Goal: Information Seeking & Learning: Check status

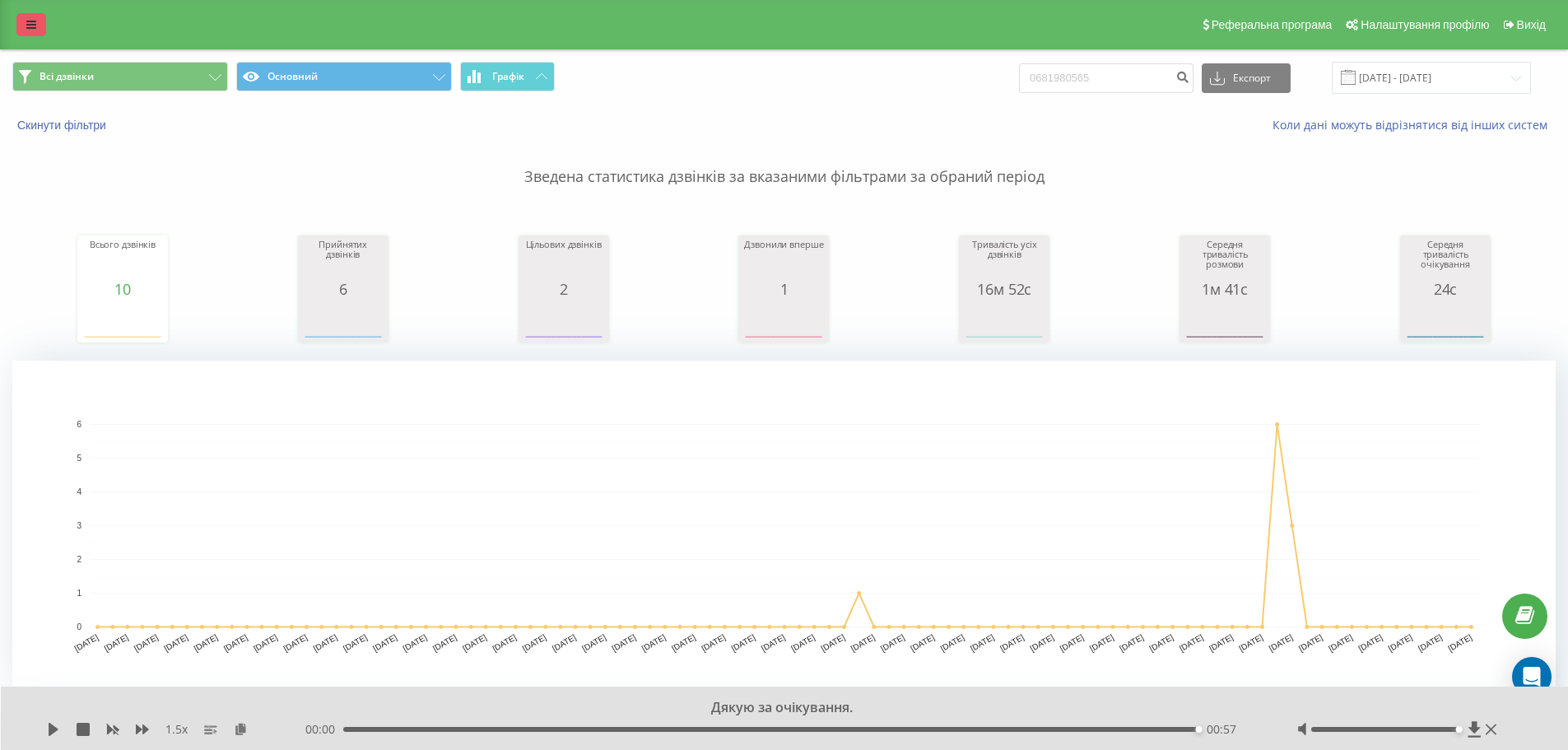
click at [26, 24] on link at bounding box center [31, 25] width 30 height 23
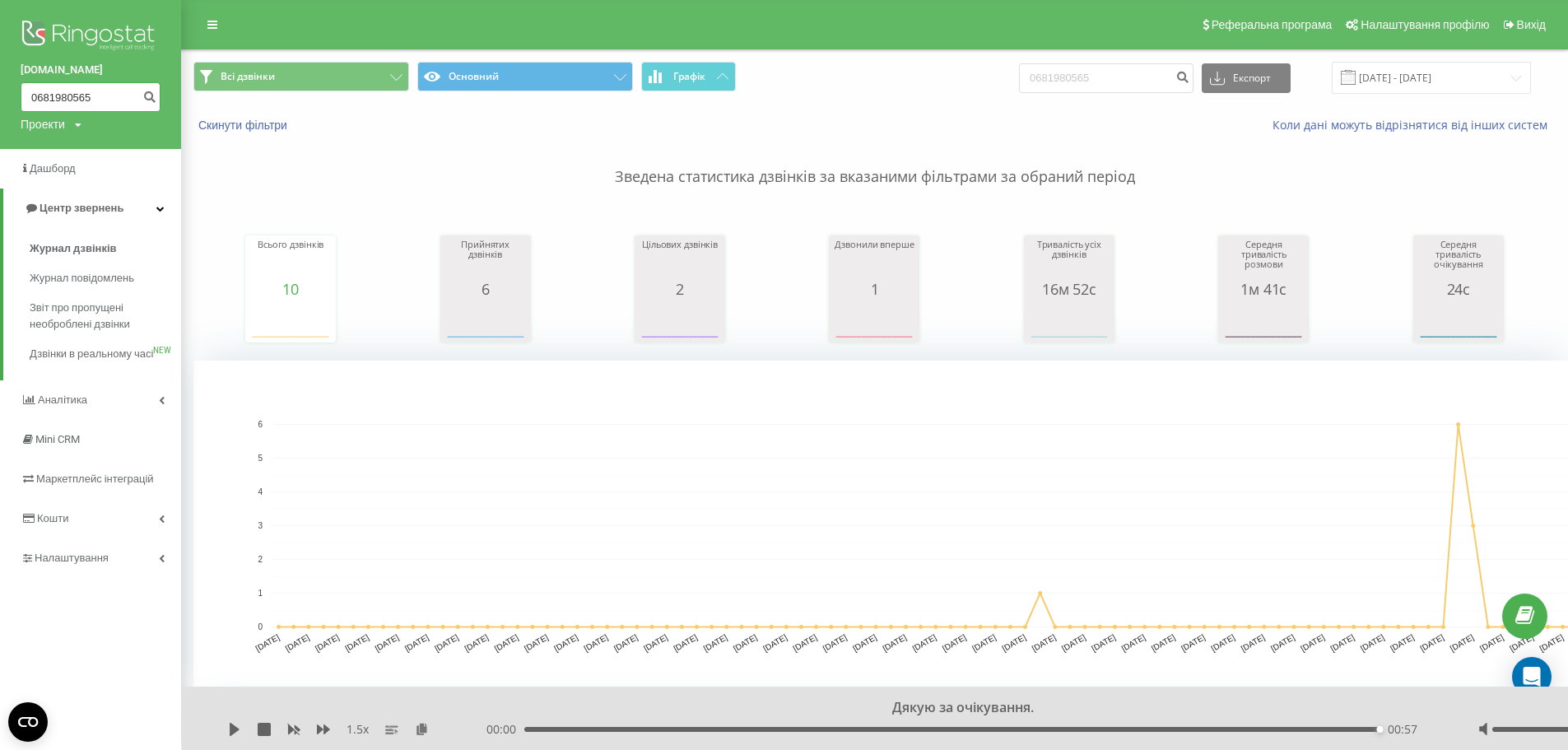
click at [95, 100] on input "0681980565" at bounding box center [91, 96] width 140 height 30
type input "0"
paste input "0993459294"
type input "0993459294"
click at [147, 98] on icon "submit" at bounding box center [149, 95] width 14 height 10
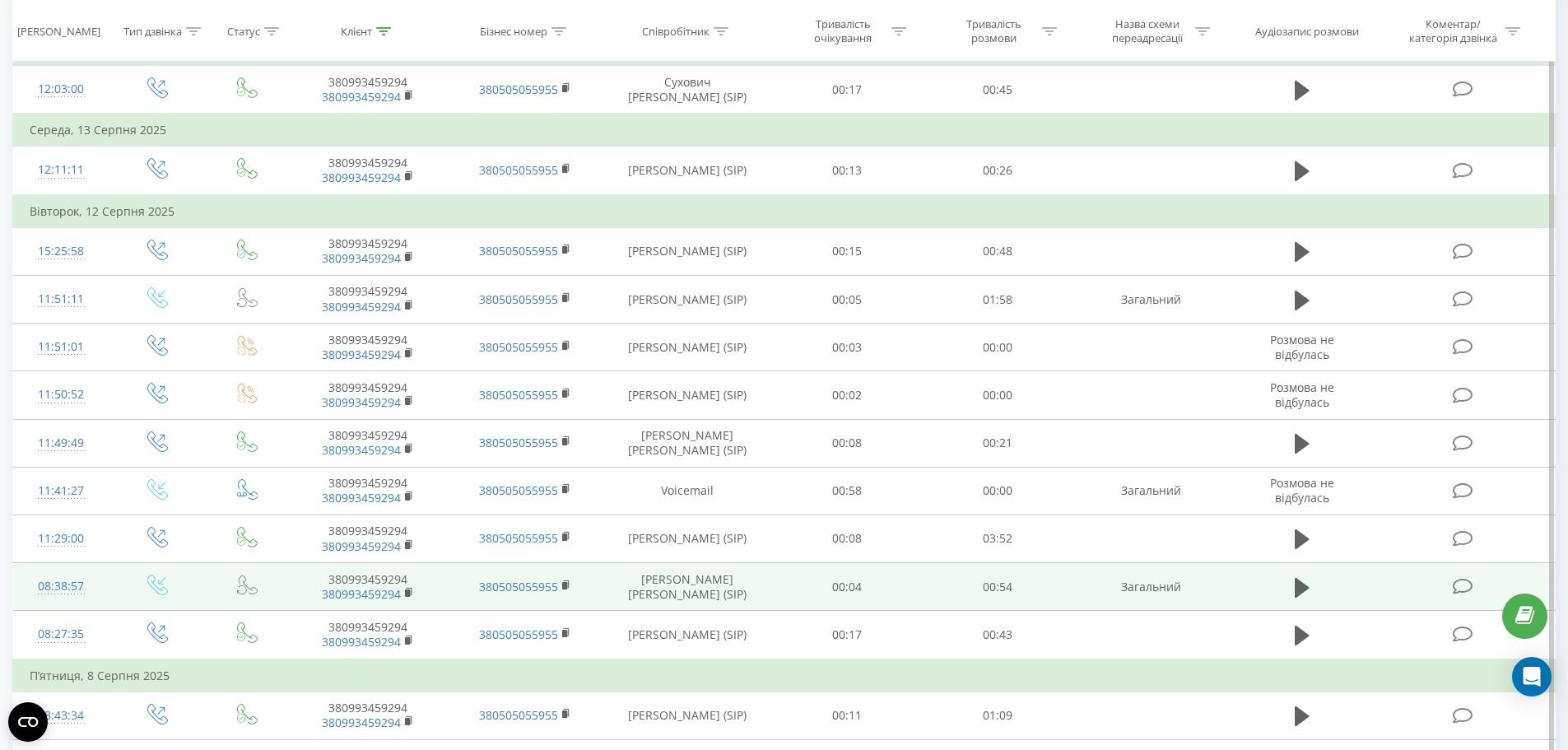
scroll to position [906, 0]
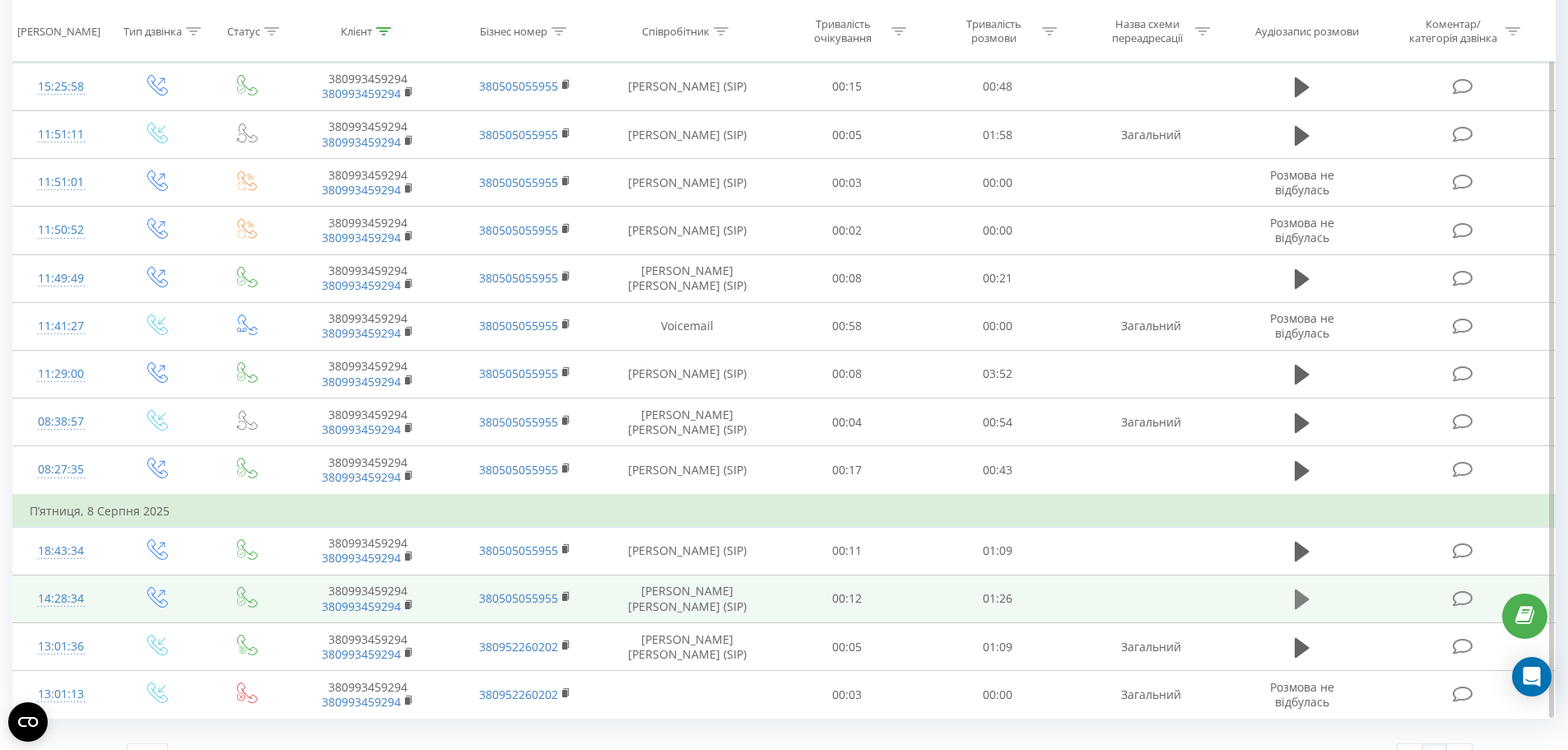
click at [1298, 597] on icon at bounding box center [1303, 599] width 15 height 20
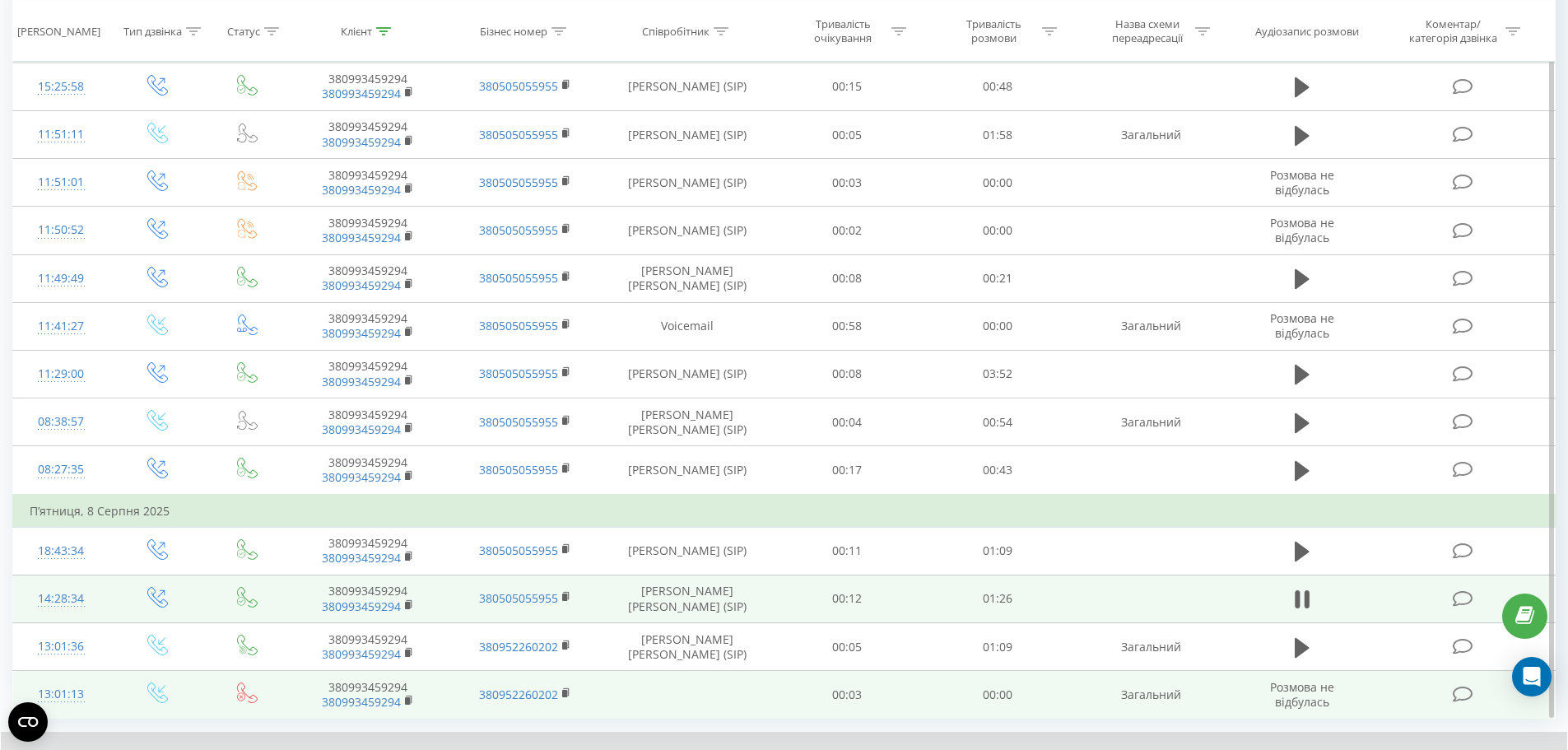
scroll to position [1000, 0]
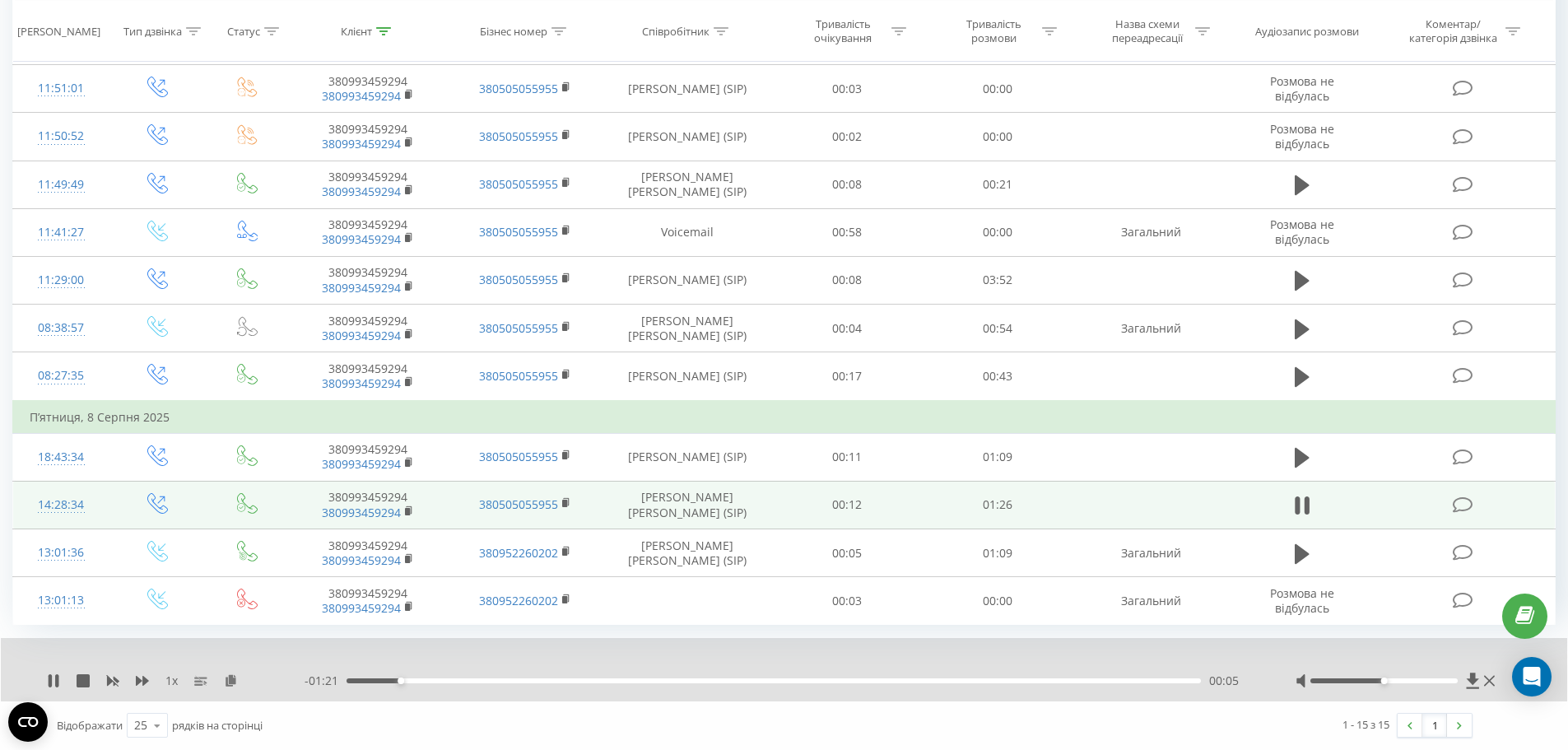
click at [1449, 680] on div at bounding box center [1385, 680] width 147 height 5
drag, startPoint x: 1438, startPoint y: 679, endPoint x: 1465, endPoint y: 678, distance: 27.0
click at [1465, 678] on div at bounding box center [1397, 680] width 203 height 16
click at [1460, 680] on div "Accessibility label" at bounding box center [1457, 681] width 7 height 7
click at [142, 677] on icon at bounding box center [142, 681] width 13 height 13
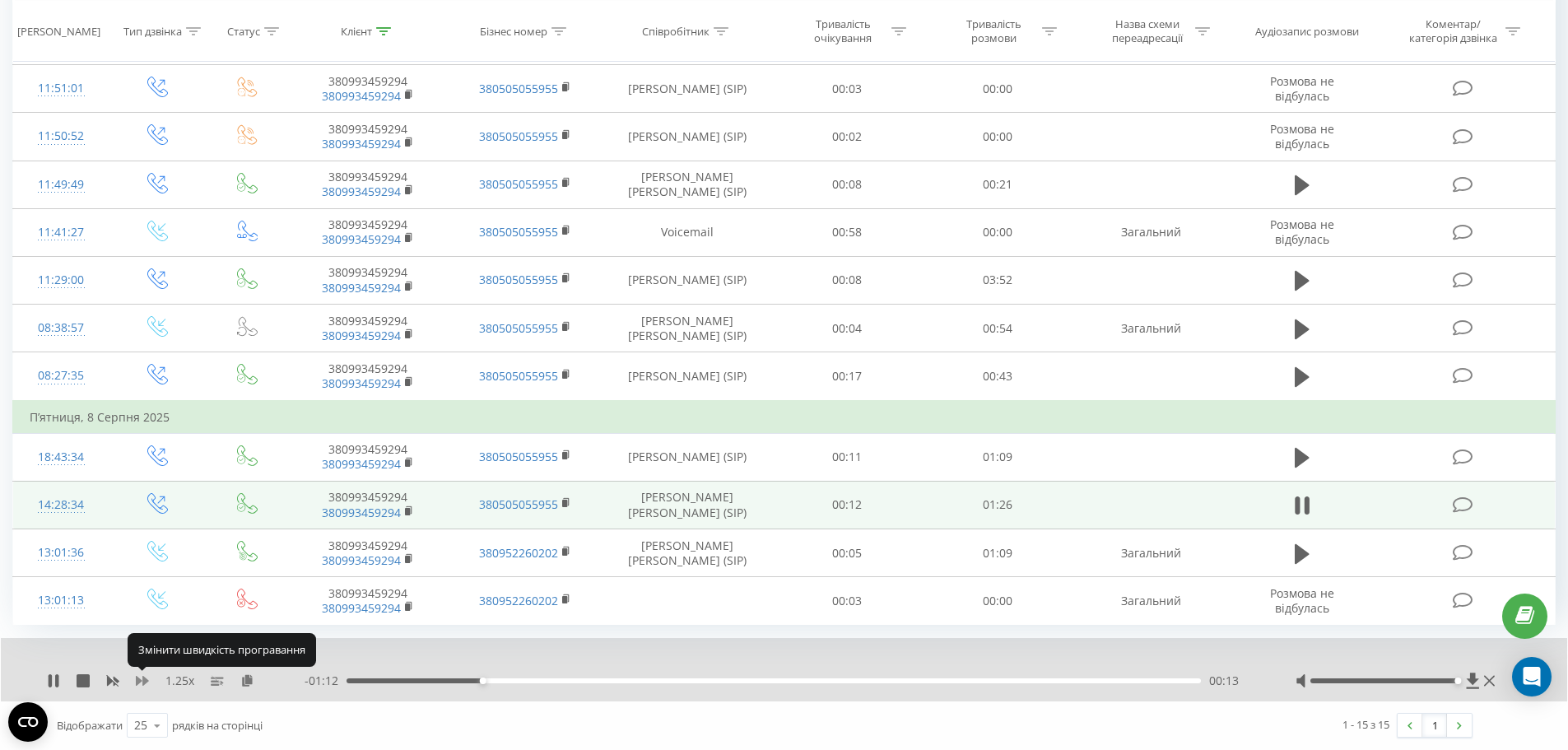
click at [142, 677] on icon at bounding box center [142, 681] width 13 height 13
